Goal: Transaction & Acquisition: Purchase product/service

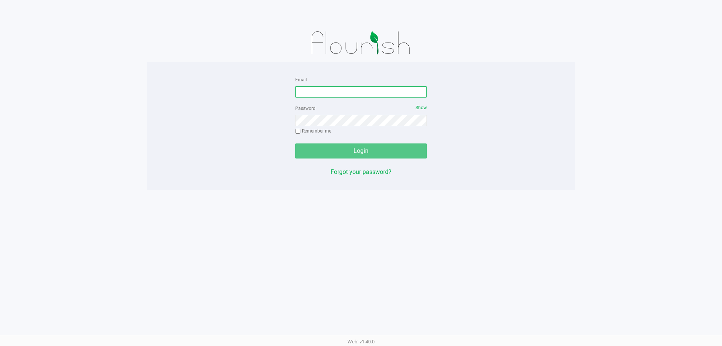
click at [355, 96] on input "Email" at bounding box center [361, 91] width 132 height 11
type input "[EMAIL_ADDRESS][DOMAIN_NAME]"
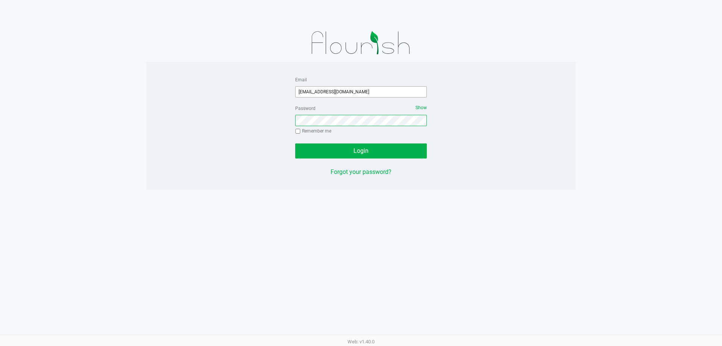
click at [295, 143] on button "Login" at bounding box center [361, 150] width 132 height 15
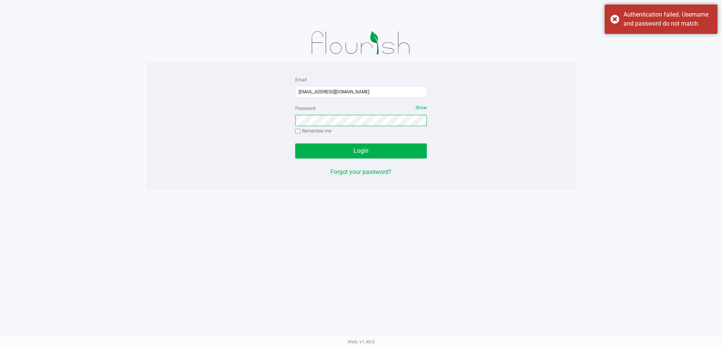
click at [295, 143] on button "Login" at bounding box center [361, 150] width 132 height 15
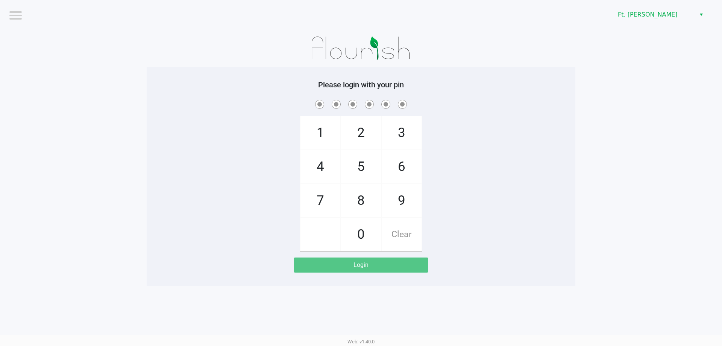
drag, startPoint x: 325, startPoint y: 197, endPoint x: 366, endPoint y: 166, distance: 52.1
click at [325, 197] on span "7" at bounding box center [321, 200] width 40 height 33
checkbox input "true"
click at [369, 161] on span "5" at bounding box center [361, 166] width 40 height 33
checkbox input "true"
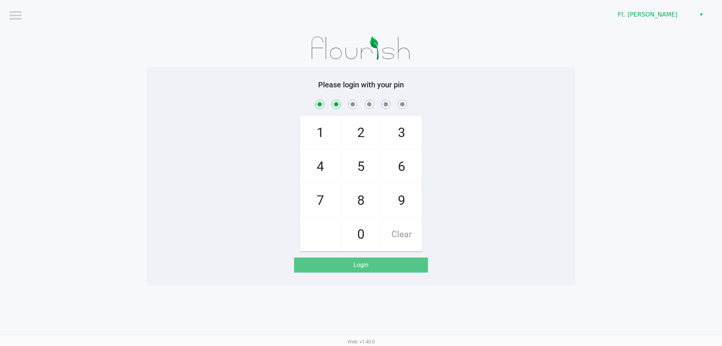
click at [391, 164] on span "6" at bounding box center [402, 166] width 40 height 33
checkbox input "true"
click at [393, 164] on span "6" at bounding box center [402, 166] width 40 height 33
checkbox input "true"
click at [333, 171] on span "4" at bounding box center [321, 166] width 40 height 33
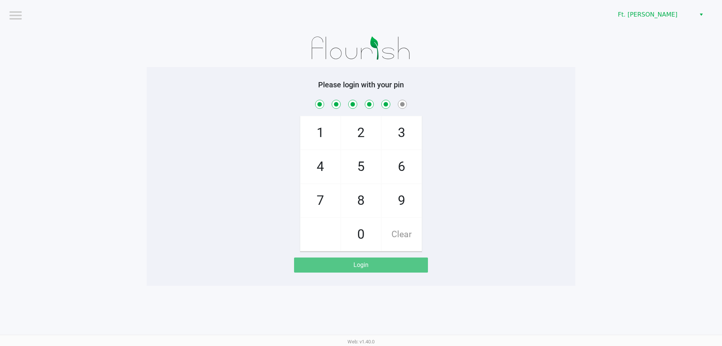
checkbox input "true"
click at [408, 128] on span "3" at bounding box center [402, 132] width 40 height 33
checkbox input "true"
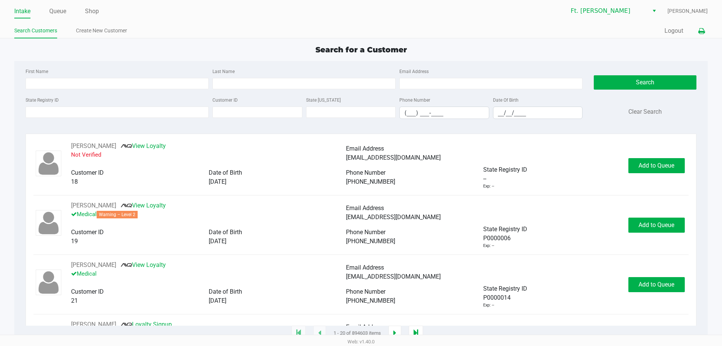
click at [705, 33] on icon at bounding box center [702, 31] width 6 height 5
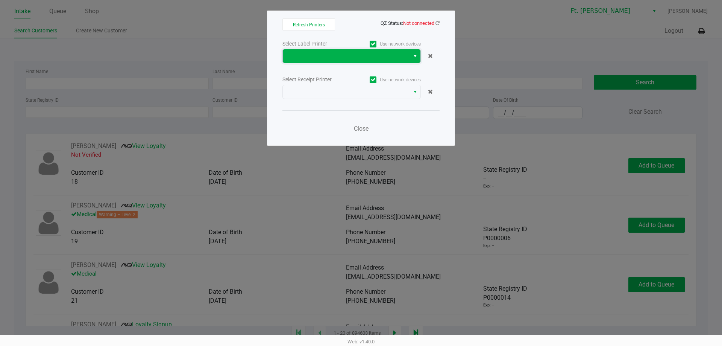
click at [348, 59] on span at bounding box center [346, 56] width 118 height 9
click at [356, 16] on div "Refresh Printers QZ Status: Not connected Select Label Printer Use network devi…" at bounding box center [361, 78] width 188 height 135
click at [369, 61] on span at bounding box center [346, 56] width 127 height 14
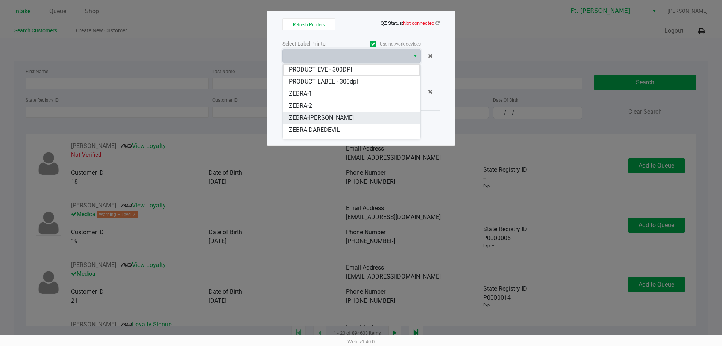
scroll to position [9, 0]
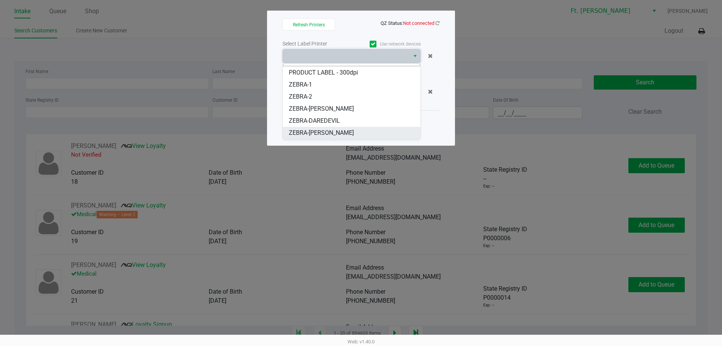
click at [350, 131] on span "ZEBRA-[PERSON_NAME]" at bounding box center [321, 132] width 65 height 9
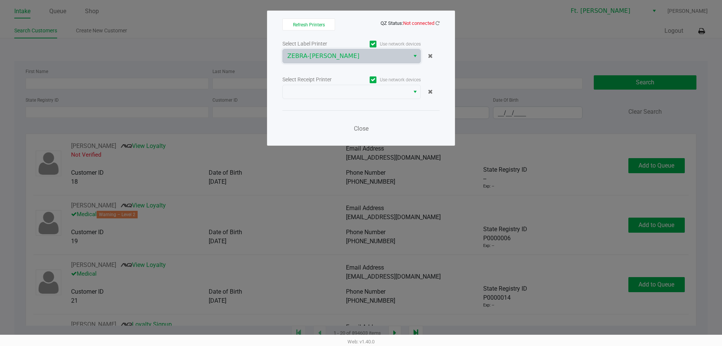
click at [342, 100] on div "Select Label Printer Use network devices ZEBRA-[PERSON_NAME] Select Receipt Pri…" at bounding box center [361, 88] width 157 height 99
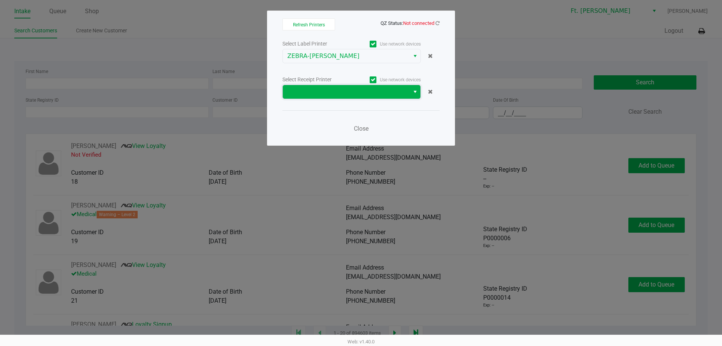
click at [342, 93] on span at bounding box center [346, 91] width 118 height 9
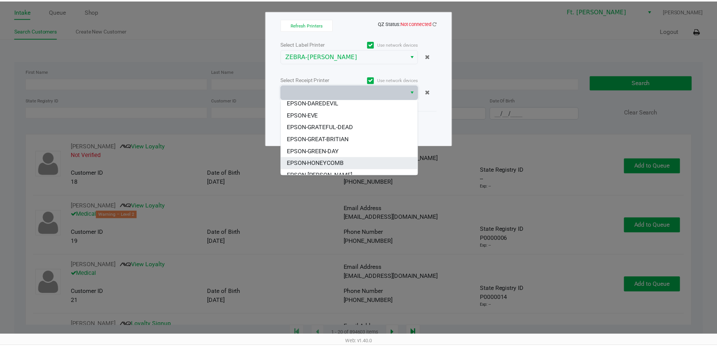
scroll to position [45, 0]
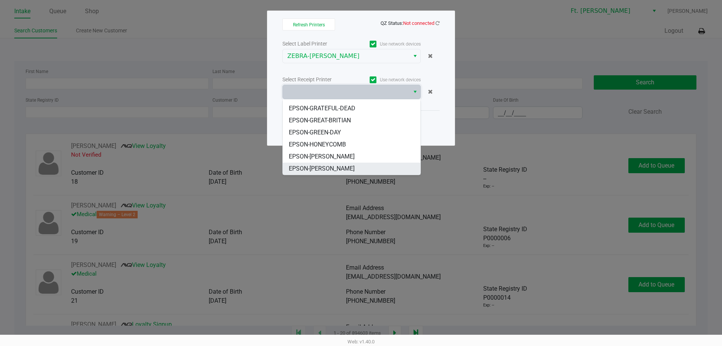
click at [348, 164] on li "EPSON-[PERSON_NAME]" at bounding box center [352, 169] width 138 height 12
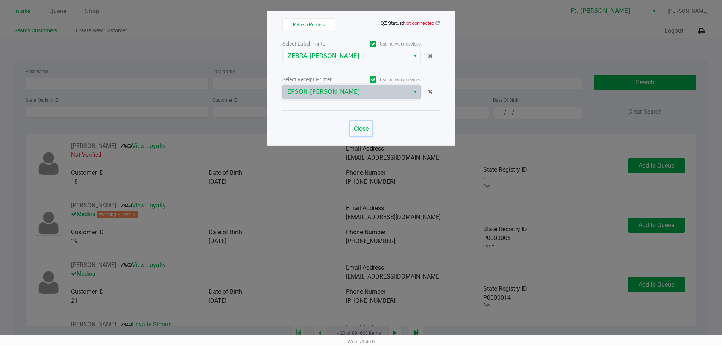
click at [360, 127] on span "Close" at bounding box center [361, 128] width 15 height 7
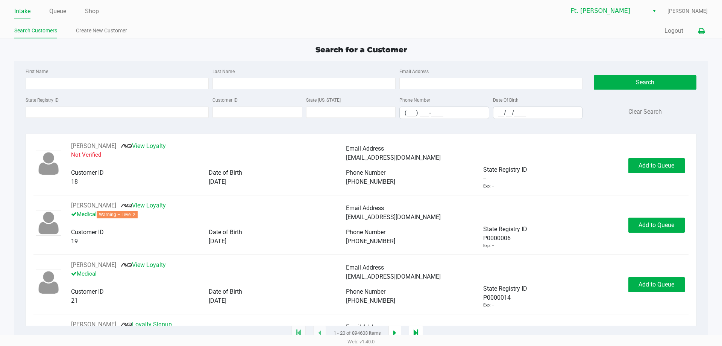
click at [704, 32] on icon at bounding box center [702, 31] width 6 height 5
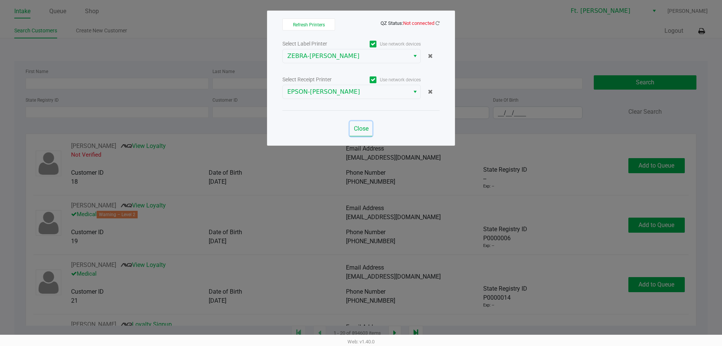
click at [360, 130] on span "Close" at bounding box center [361, 128] width 15 height 7
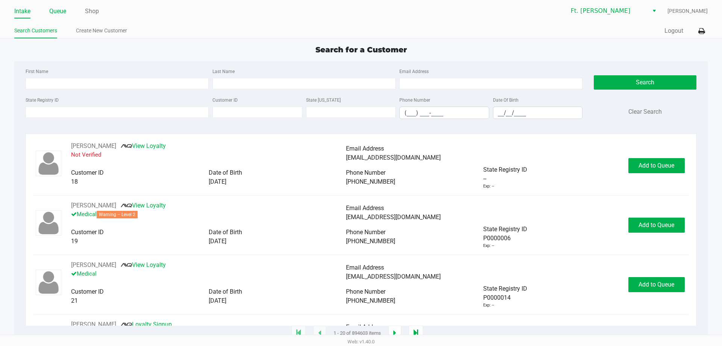
click at [57, 12] on link "Queue" at bounding box center [57, 11] width 17 height 11
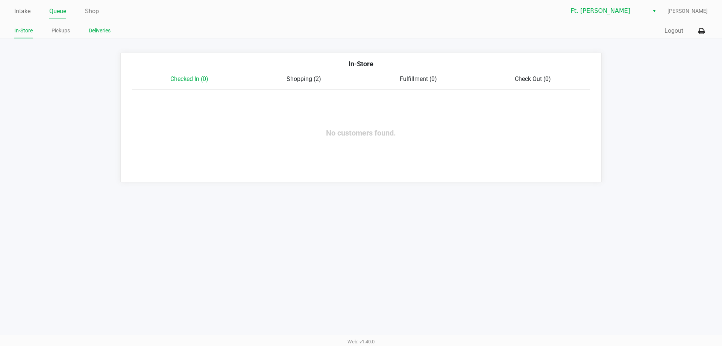
click at [99, 35] on link "Deliveries" at bounding box center [100, 30] width 22 height 9
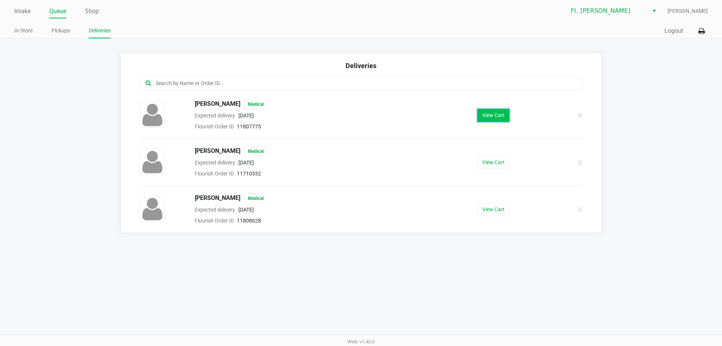
click at [481, 111] on button "View Cart" at bounding box center [493, 115] width 32 height 13
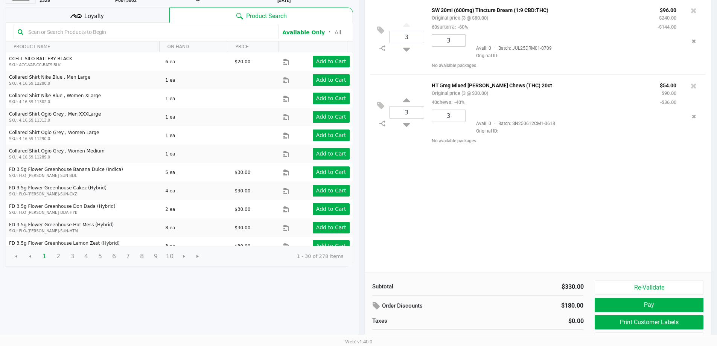
scroll to position [75, 0]
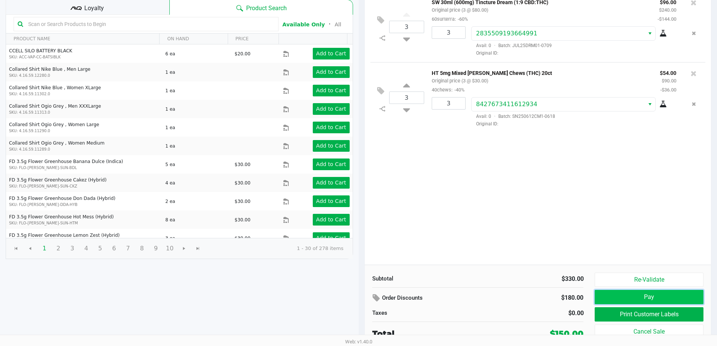
click at [674, 292] on button "Pay" at bounding box center [648, 297] width 108 height 14
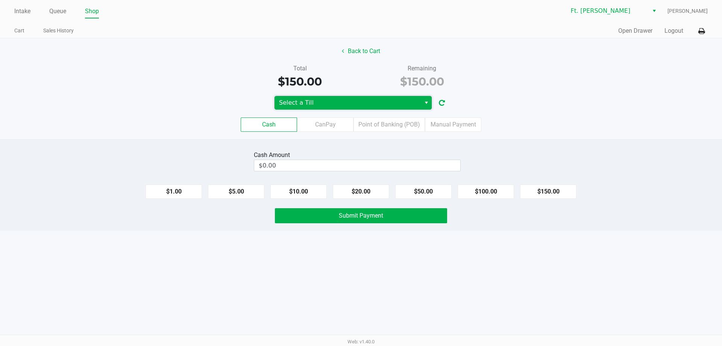
click at [343, 102] on span "Select a Till" at bounding box center [347, 102] width 137 height 9
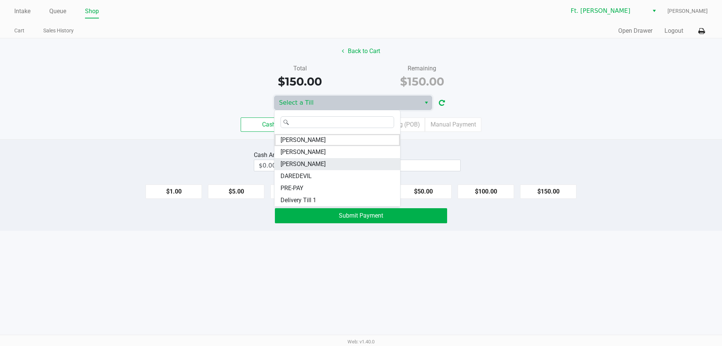
click at [331, 167] on li "[PERSON_NAME]" at bounding box center [338, 164] width 126 height 12
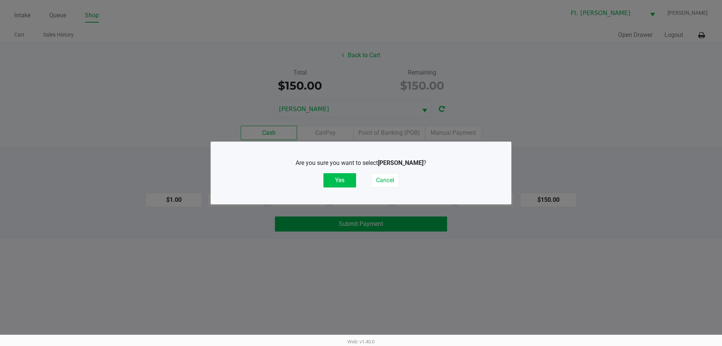
click at [336, 178] on button "Yes" at bounding box center [340, 180] width 33 height 14
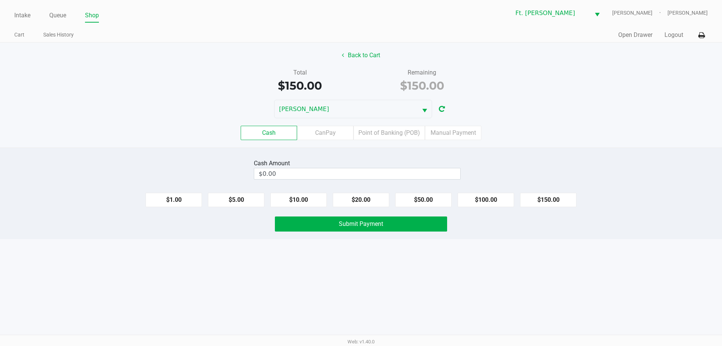
click at [670, 41] on div "Quick Sale Open Drawer Logout" at bounding box center [534, 35] width 347 height 14
click at [671, 35] on button "Logout" at bounding box center [674, 34] width 19 height 9
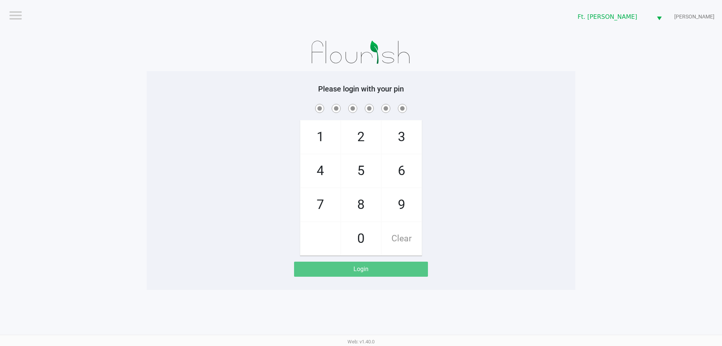
click at [321, 210] on span "7" at bounding box center [321, 204] width 40 height 33
checkbox input "true"
click at [352, 175] on span "5" at bounding box center [361, 170] width 40 height 33
checkbox input "true"
click at [397, 170] on span "6" at bounding box center [402, 170] width 40 height 33
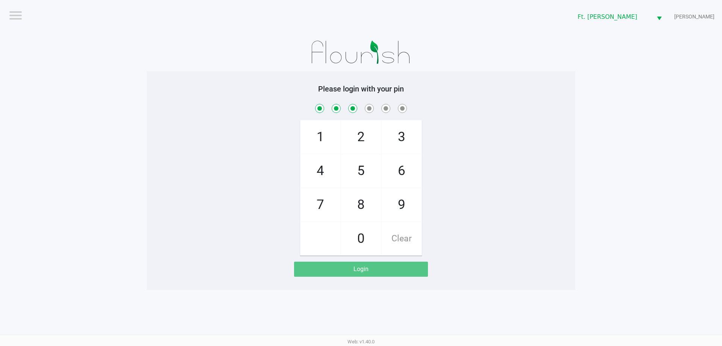
checkbox input "true"
click at [399, 170] on span "6" at bounding box center [402, 170] width 40 height 33
checkbox input "true"
click at [331, 170] on span "4" at bounding box center [321, 170] width 40 height 33
checkbox input "true"
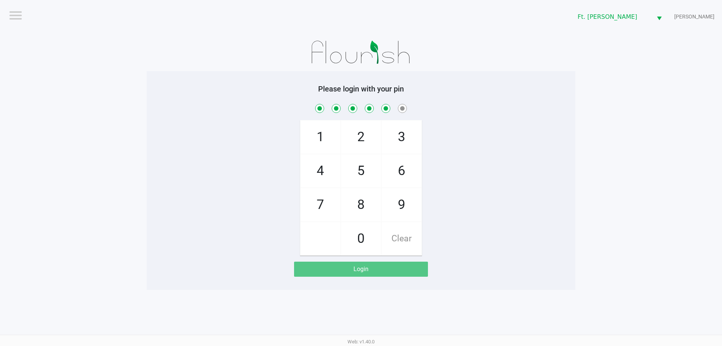
click at [404, 135] on span "3" at bounding box center [402, 136] width 40 height 33
checkbox input "true"
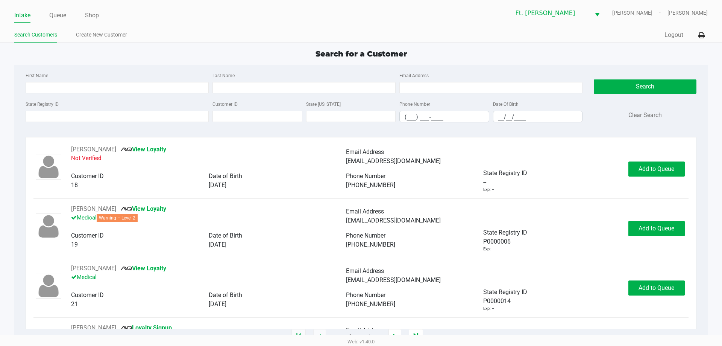
click at [61, 9] on div "Intake Queue Shop" at bounding box center [187, 15] width 347 height 14
click at [60, 14] on link "Queue" at bounding box center [57, 15] width 17 height 11
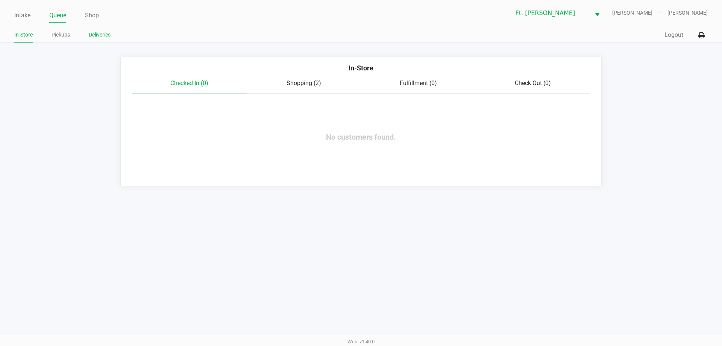
click at [102, 36] on link "Deliveries" at bounding box center [100, 34] width 22 height 9
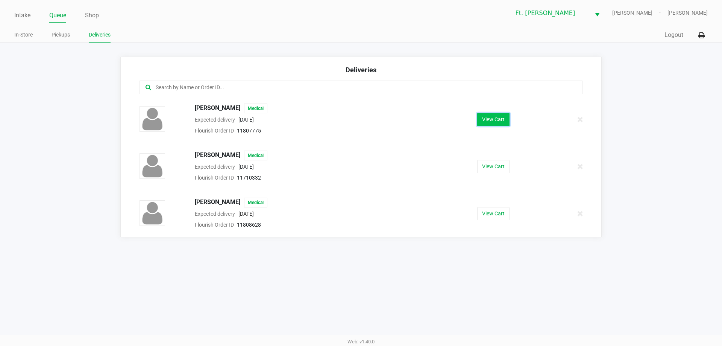
click at [497, 122] on button "View Cart" at bounding box center [493, 119] width 32 height 13
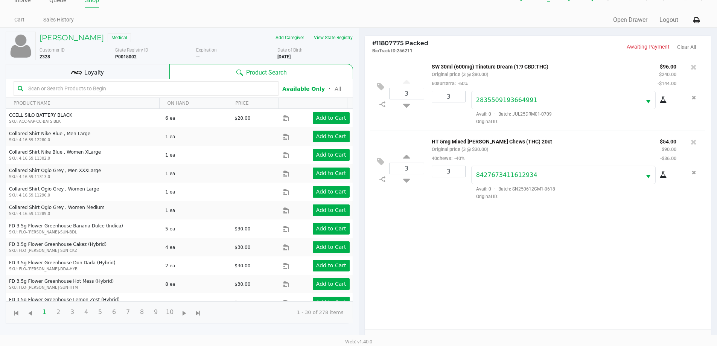
scroll to position [81, 0]
